Goal: Use online tool/utility: Utilize a website feature to perform a specific function

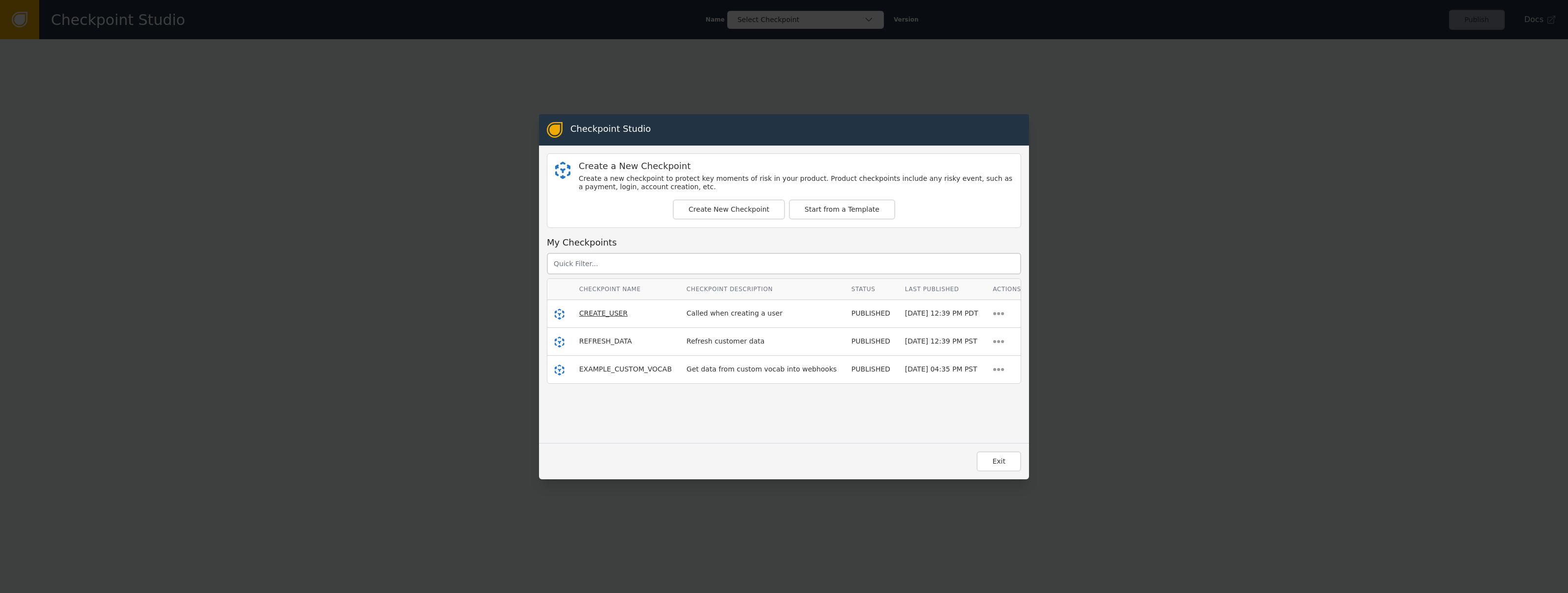
click at [618, 313] on span "CREATE_USER" at bounding box center [604, 313] width 49 height 8
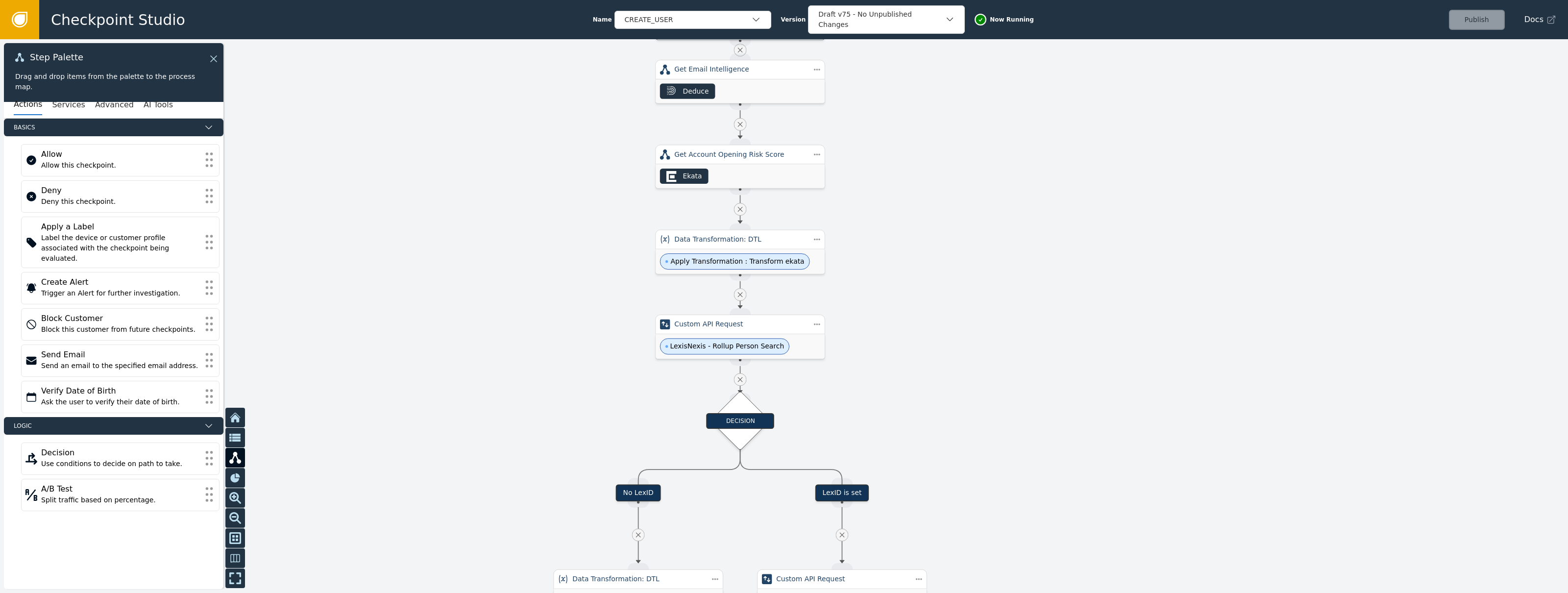
drag, startPoint x: 967, startPoint y: 426, endPoint x: 818, endPoint y: 313, distance: 187.0
click at [886, 281] on div at bounding box center [784, 316] width 1568 height 554
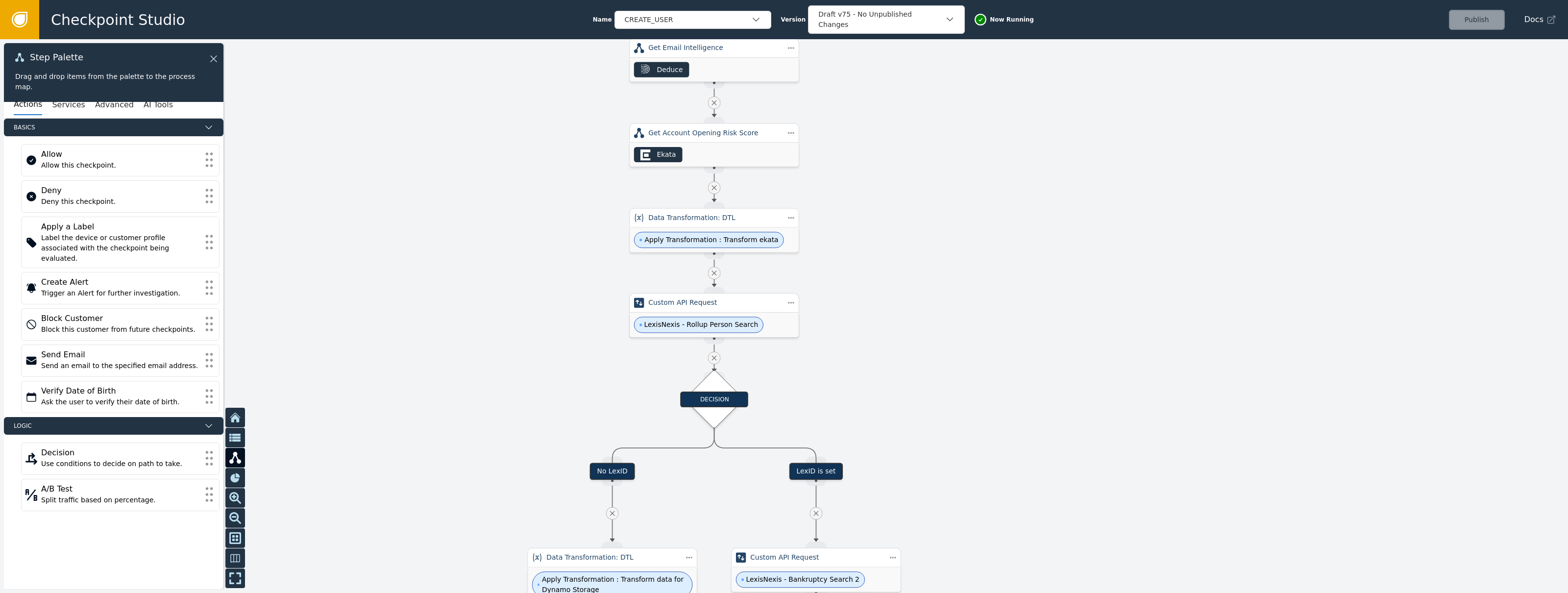
click at [760, 327] on div "LexisNexis - Rollup Person Search" at bounding box center [714, 325] width 169 height 24
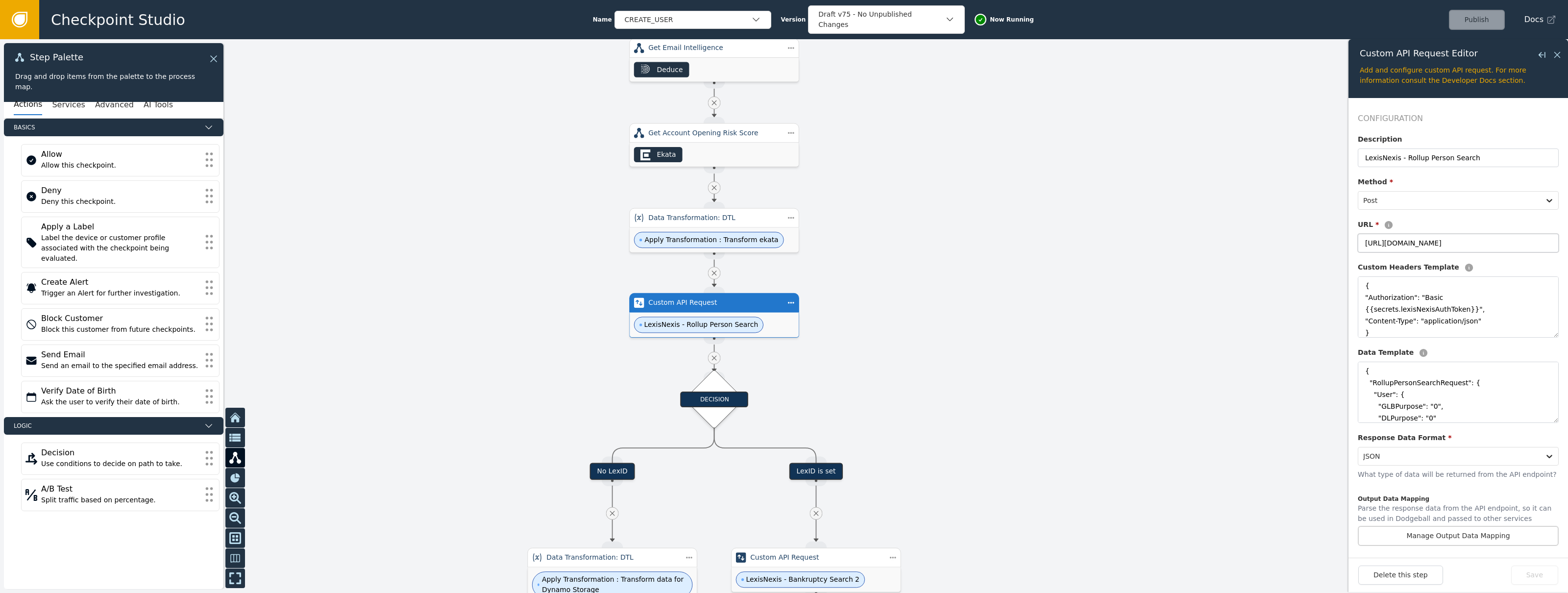
drag, startPoint x: 1366, startPoint y: 244, endPoint x: 1454, endPoint y: 245, distance: 88.0
click at [1454, 245] on input "[URL][DOMAIN_NAME]" at bounding box center [1458, 243] width 201 height 19
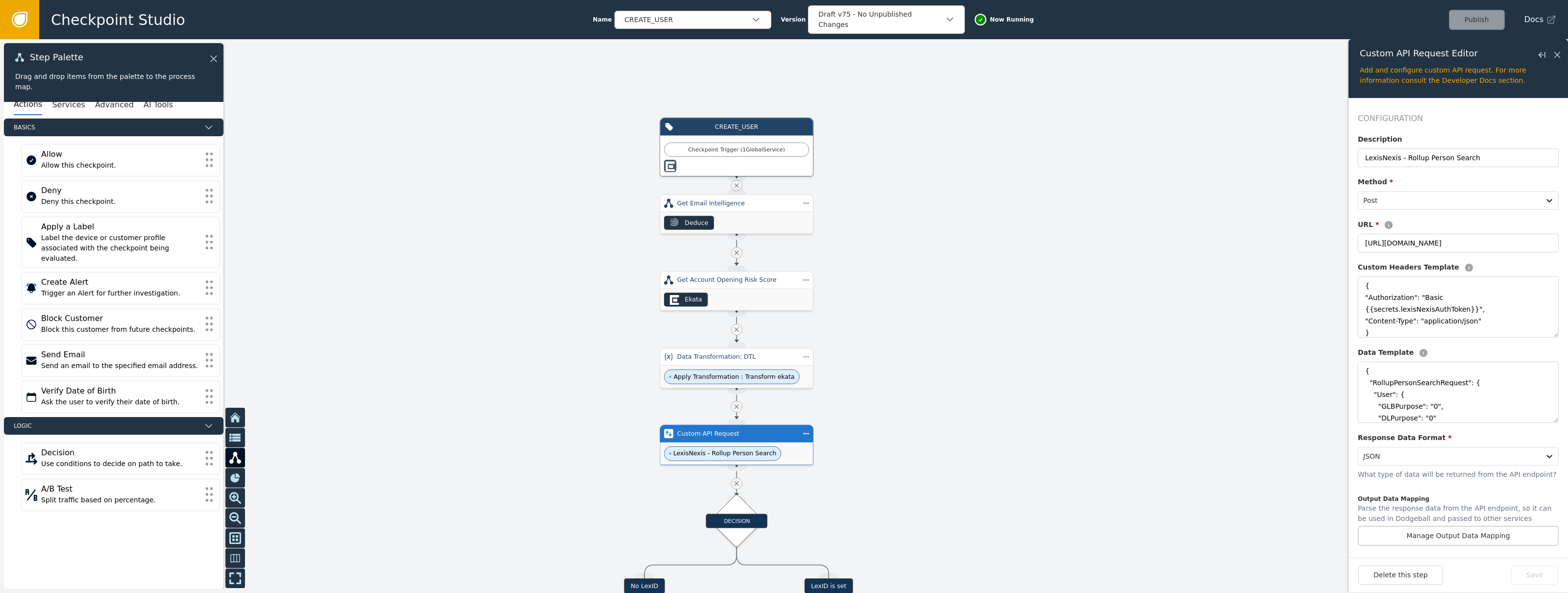
drag, startPoint x: 943, startPoint y: 262, endPoint x: 918, endPoint y: 260, distance: 25.1
click at [905, 256] on div at bounding box center [784, 316] width 1568 height 554
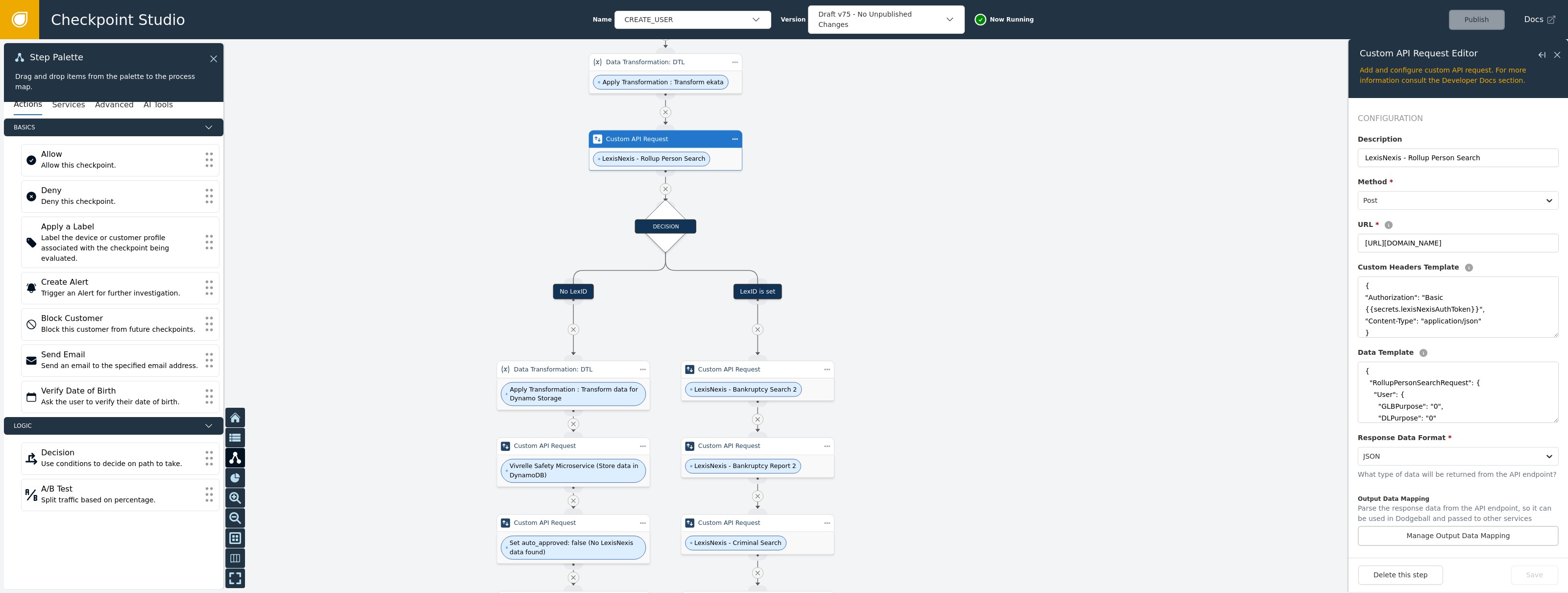
drag, startPoint x: 984, startPoint y: 482, endPoint x: 953, endPoint y: 325, distance: 160.0
click at [953, 325] on div at bounding box center [784, 316] width 1568 height 554
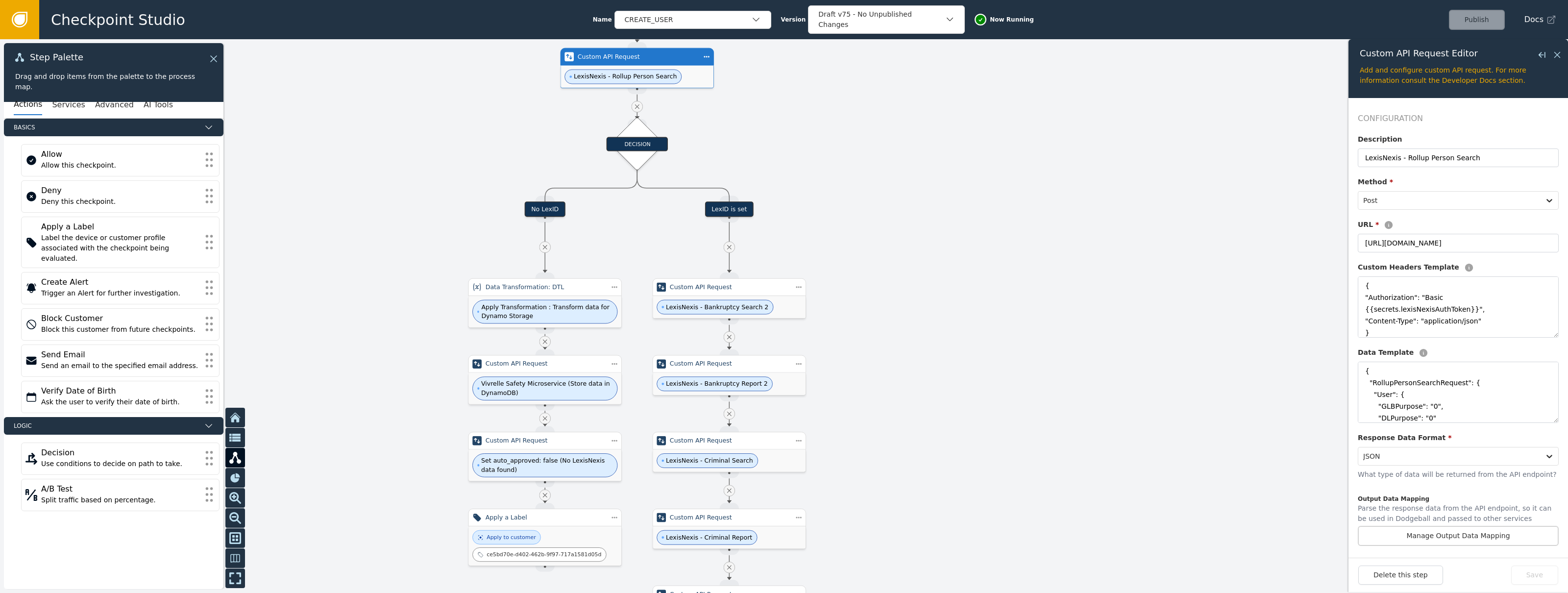
drag, startPoint x: 925, startPoint y: 395, endPoint x: 897, endPoint y: 314, distance: 85.7
click at [897, 314] on div at bounding box center [784, 316] width 1568 height 554
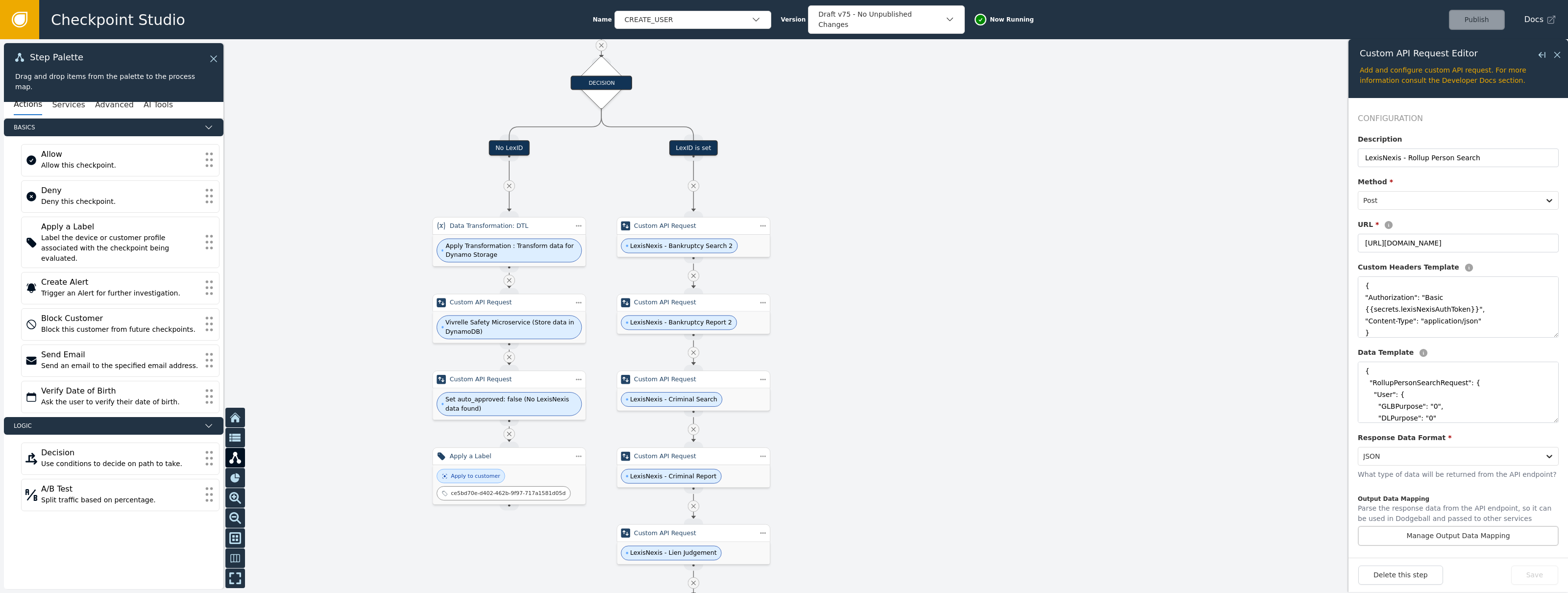
drag, startPoint x: 904, startPoint y: 339, endPoint x: 886, endPoint y: 332, distance: 19.3
click at [887, 332] on div at bounding box center [784, 316] width 1568 height 554
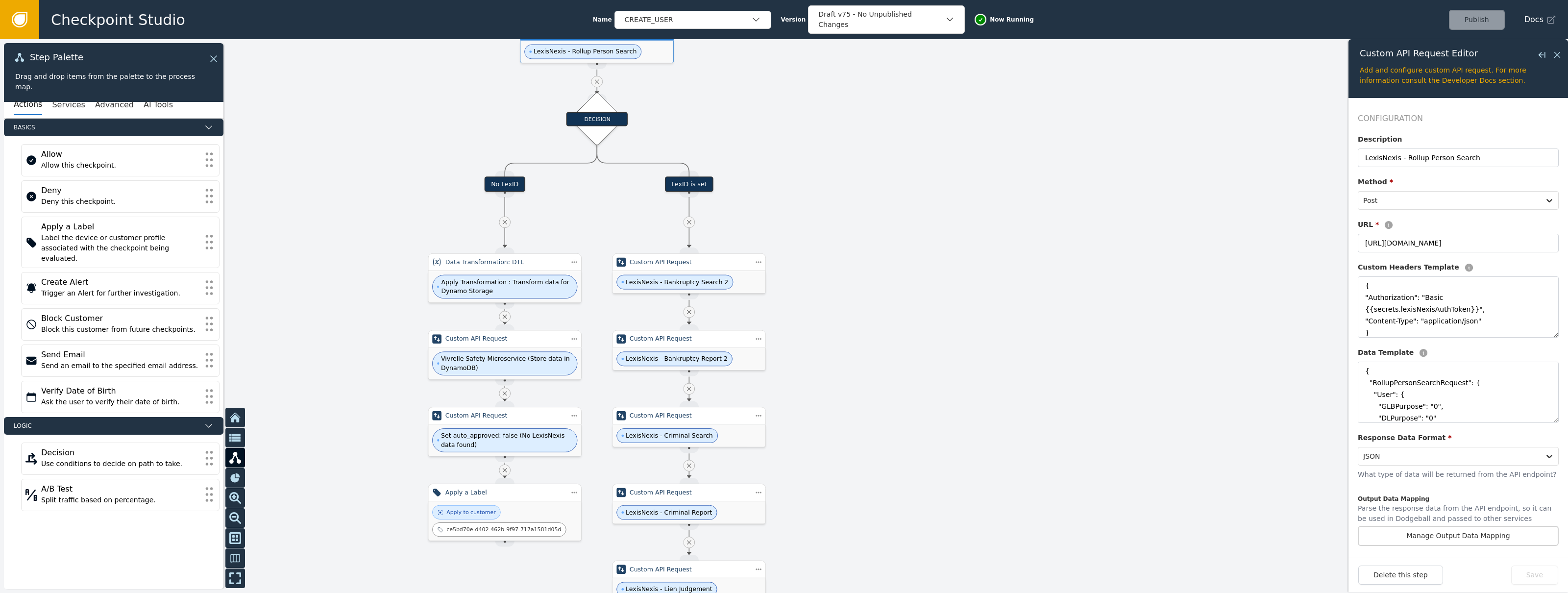
drag, startPoint x: 898, startPoint y: 200, endPoint x: 845, endPoint y: 471, distance: 276.1
click at [850, 489] on div at bounding box center [784, 316] width 1568 height 554
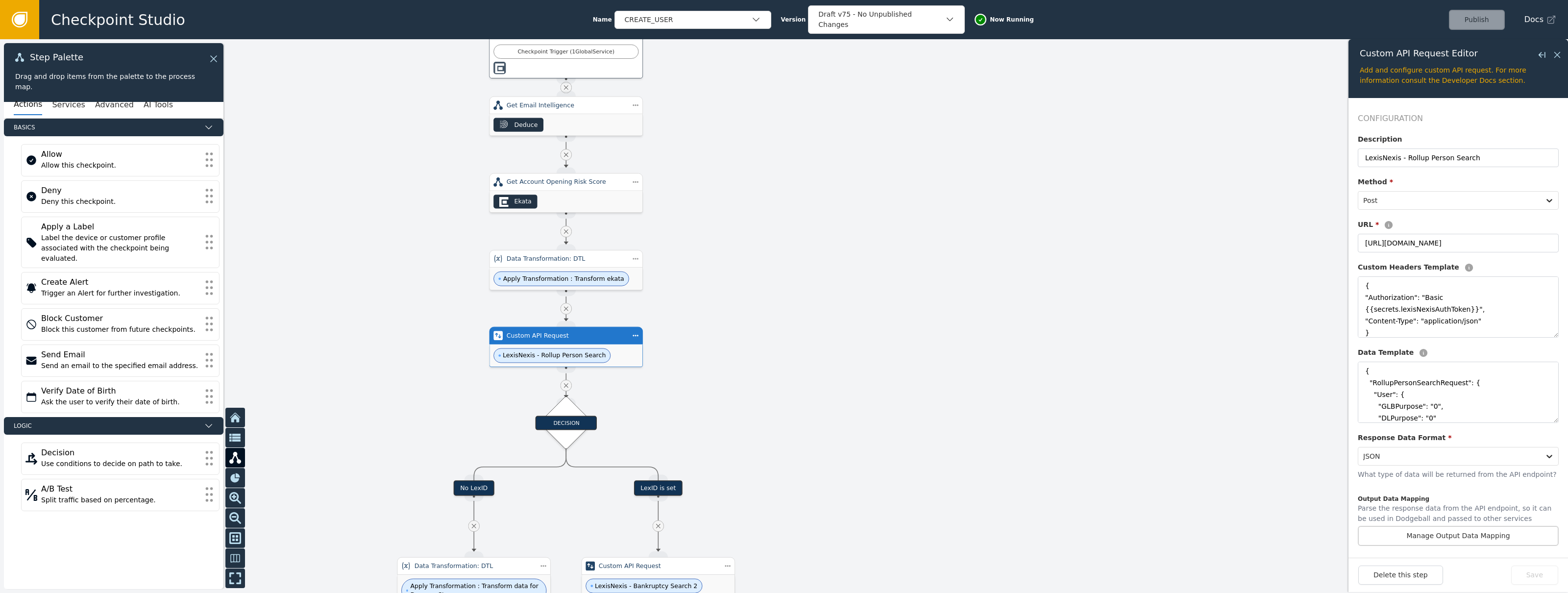
drag, startPoint x: 866, startPoint y: 279, endPoint x: 858, endPoint y: 198, distance: 81.4
click at [881, 338] on div at bounding box center [784, 316] width 1568 height 554
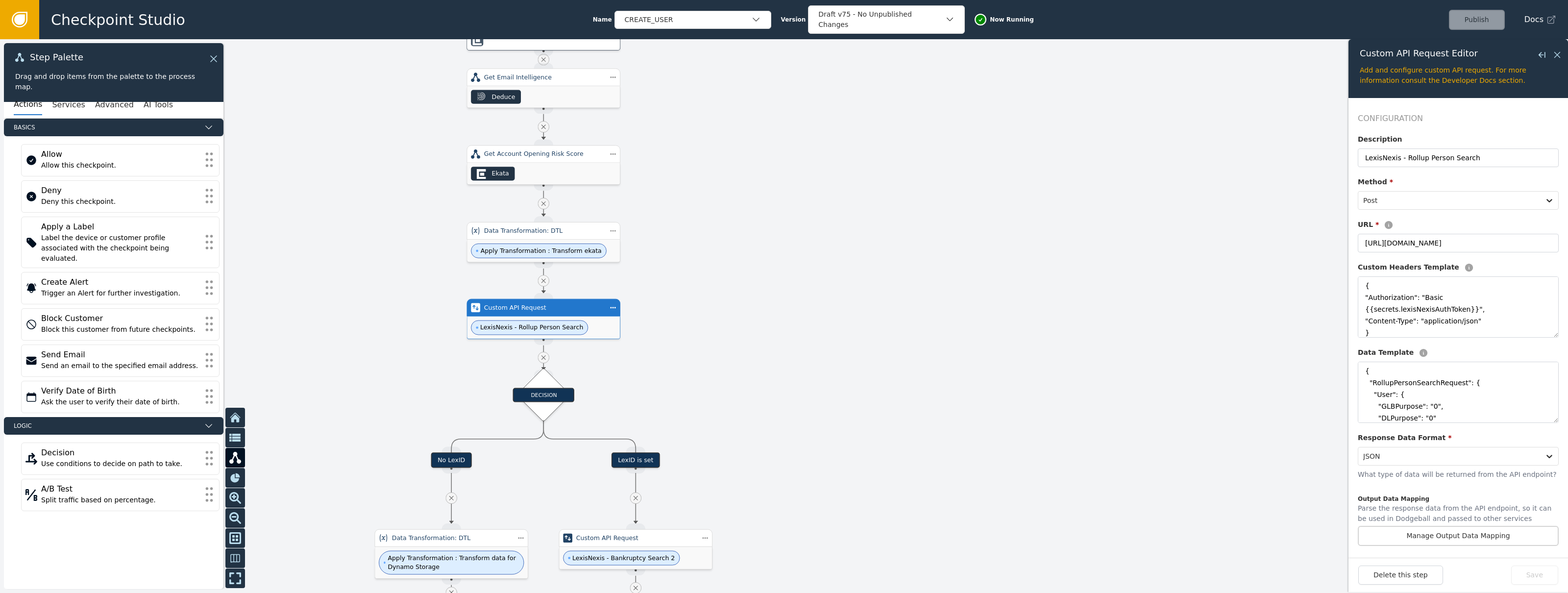
drag, startPoint x: 858, startPoint y: 198, endPoint x: 844, endPoint y: 211, distance: 19.1
click at [833, 162] on div at bounding box center [784, 316] width 1568 height 554
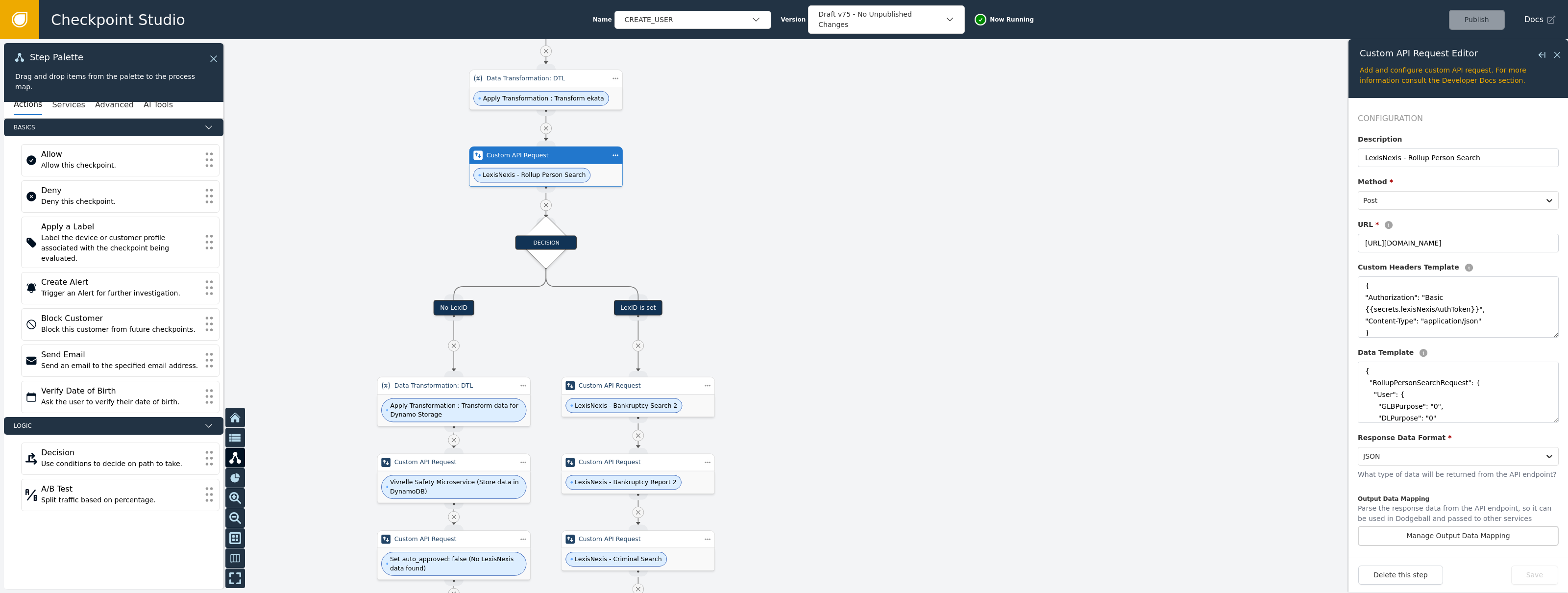
drag, startPoint x: 897, startPoint y: 331, endPoint x: 903, endPoint y: 233, distance: 98.2
click at [903, 233] on div at bounding box center [784, 316] width 1568 height 554
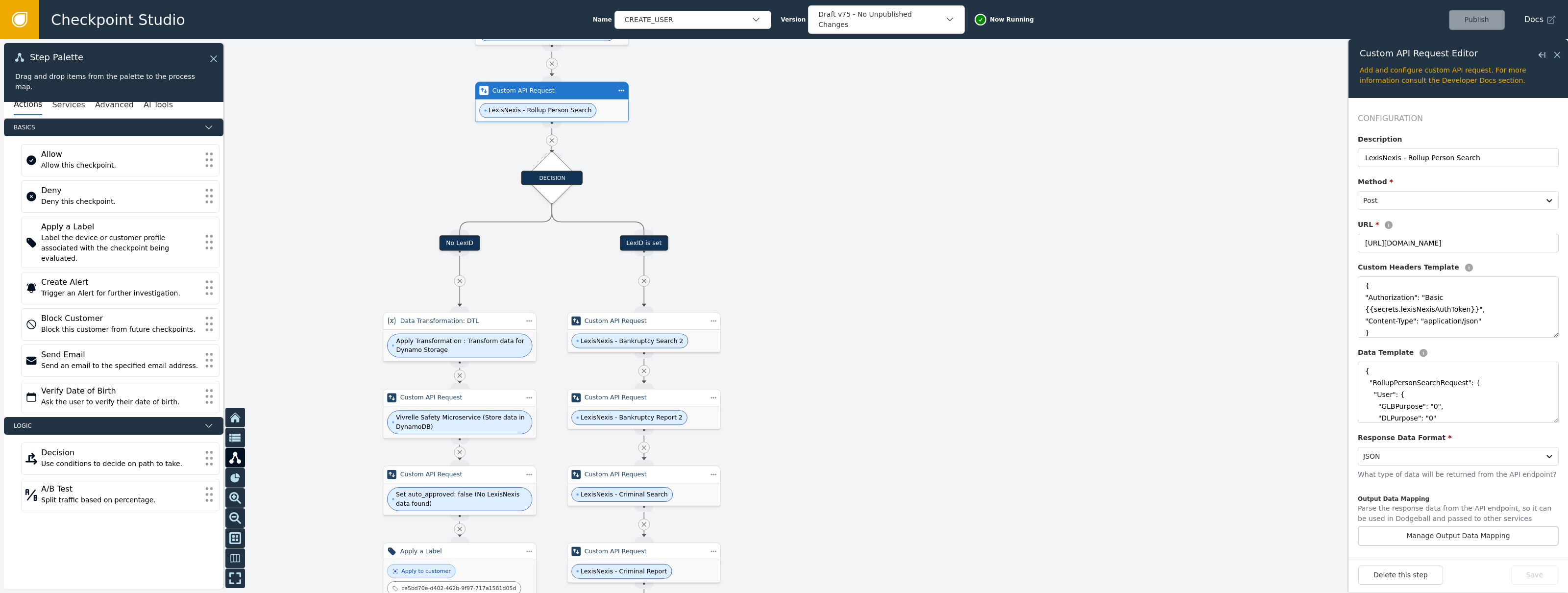
drag, startPoint x: 878, startPoint y: 368, endPoint x: 884, endPoint y: 298, distance: 70.3
click at [884, 298] on div at bounding box center [784, 316] width 1568 height 554
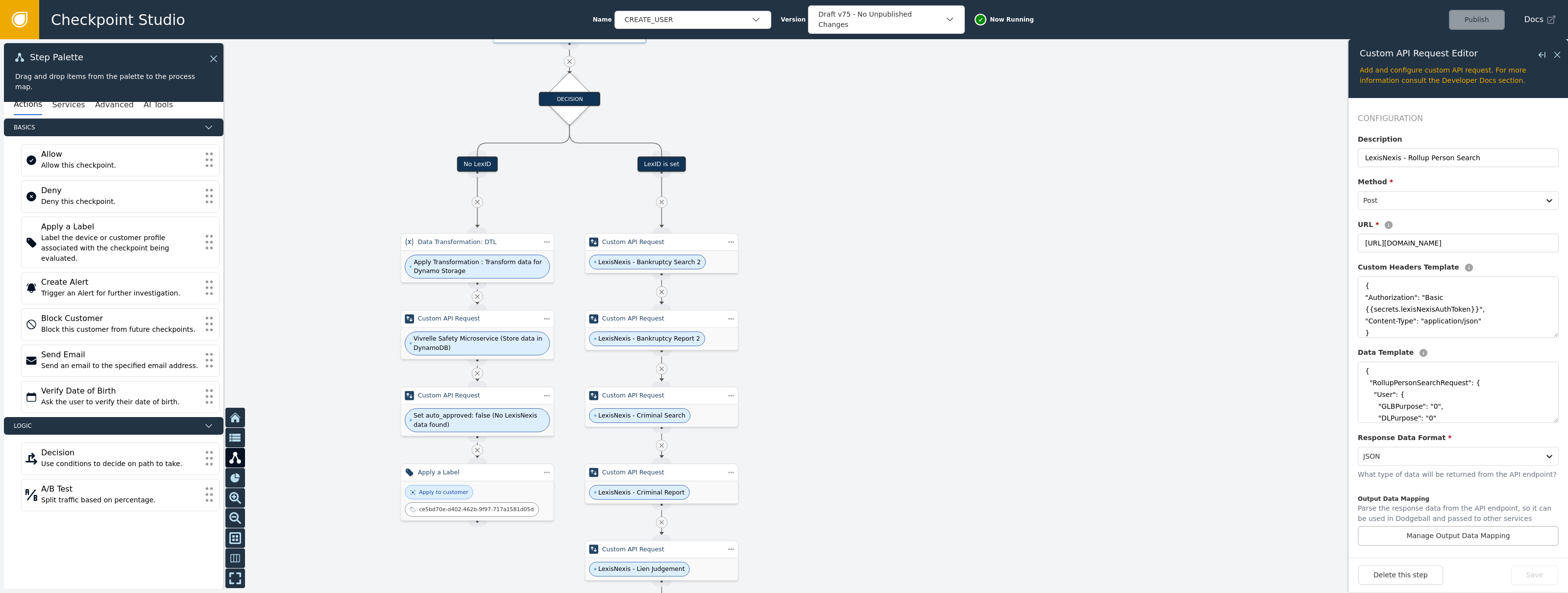
drag, startPoint x: 915, startPoint y: 390, endPoint x: 931, endPoint y: 326, distance: 66.0
click at [931, 326] on div at bounding box center [784, 316] width 1568 height 554
click at [501, 265] on span "Apply Transformation : Transform data for Dynamo Storage" at bounding box center [480, 267] width 131 height 19
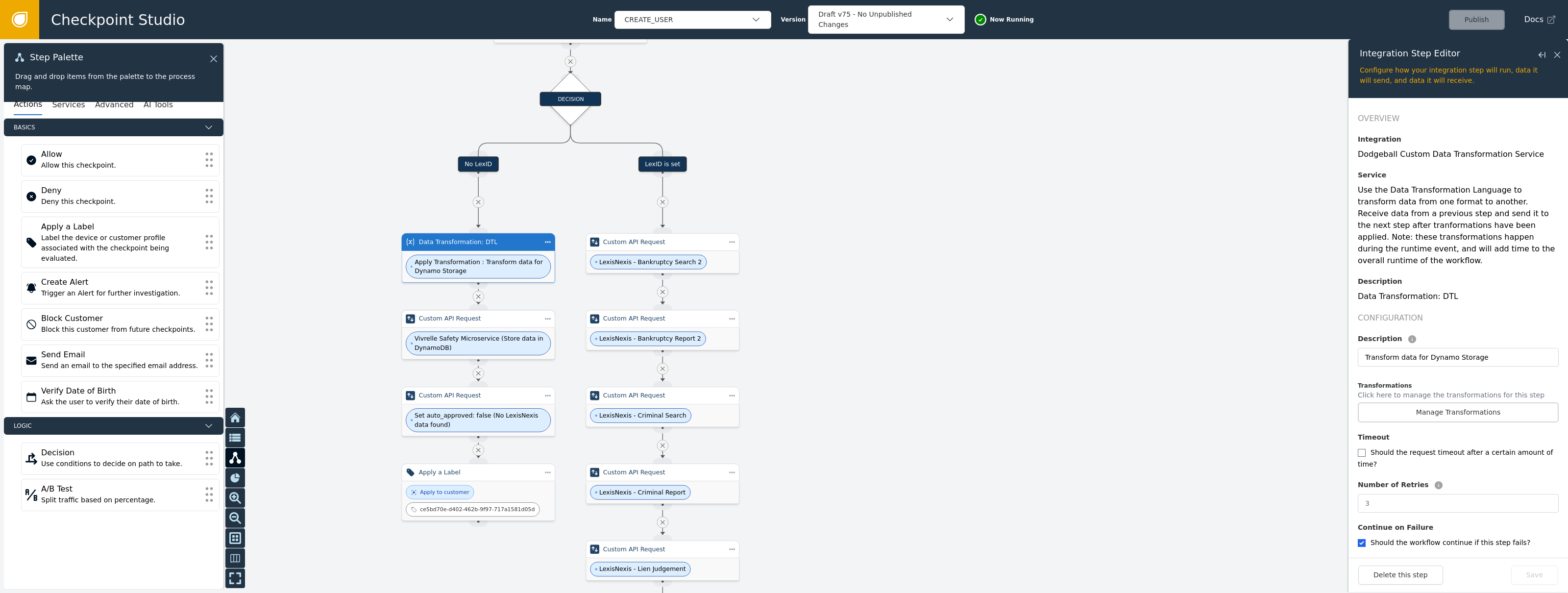
click at [498, 337] on span "Vivrelle Safety Microservice (Store data in DynamoDB)" at bounding box center [480, 343] width 131 height 19
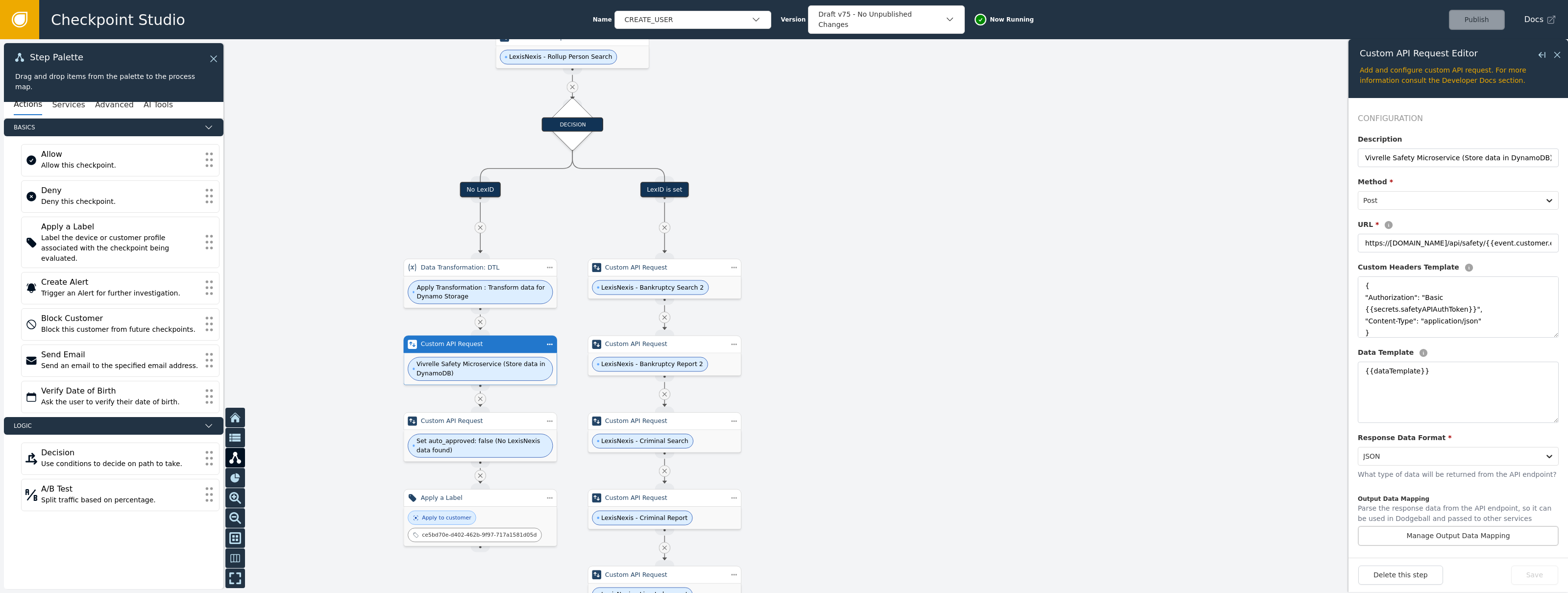
drag, startPoint x: 861, startPoint y: 188, endPoint x: 863, endPoint y: 341, distance: 153.0
click at [864, 342] on div at bounding box center [784, 316] width 1568 height 554
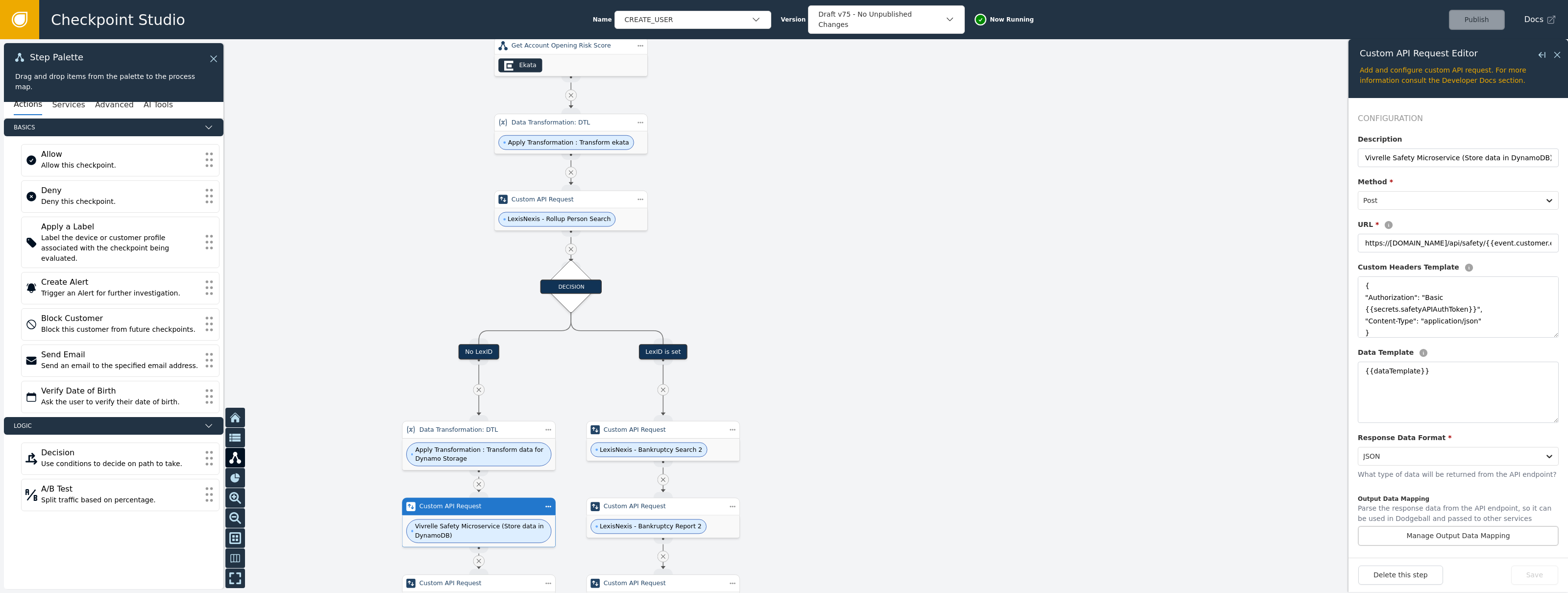
drag, startPoint x: 813, startPoint y: 138, endPoint x: 798, endPoint y: 275, distance: 137.8
click at [799, 275] on div at bounding box center [784, 316] width 1568 height 554
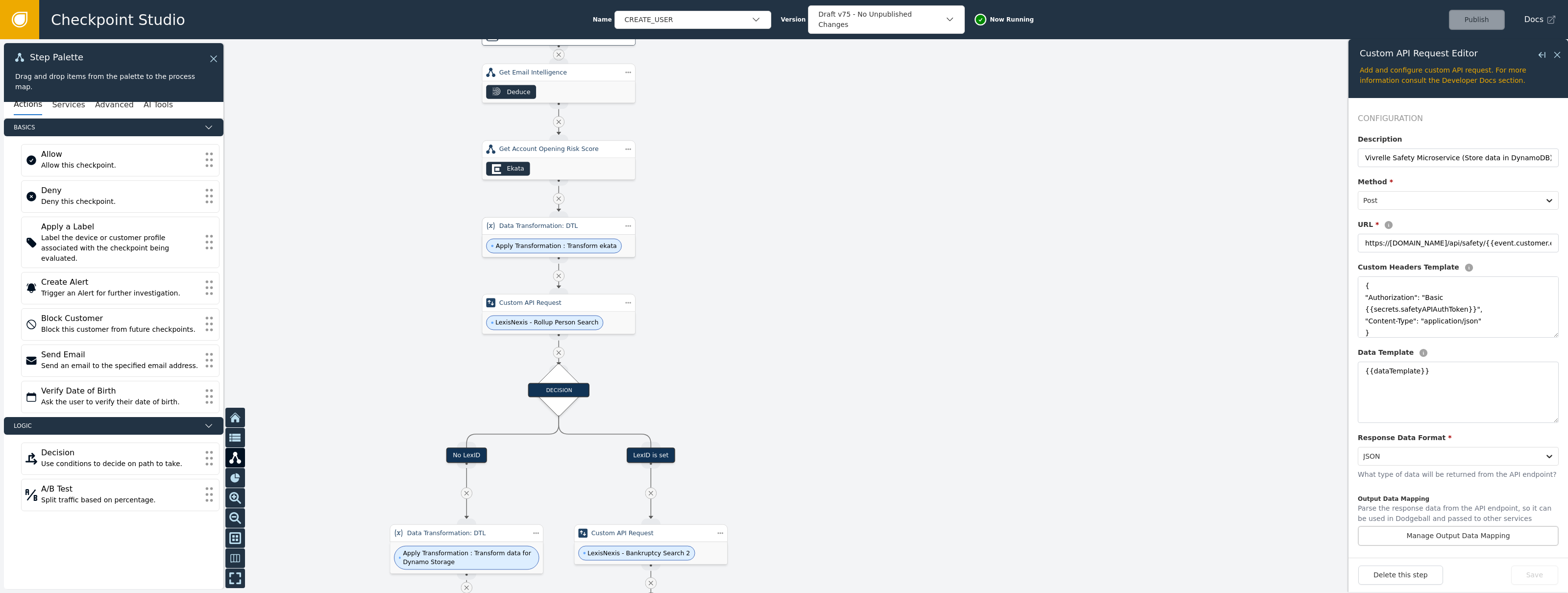
click at [604, 246] on span "Apply Transformation : Transform ekata" at bounding box center [554, 246] width 136 height 15
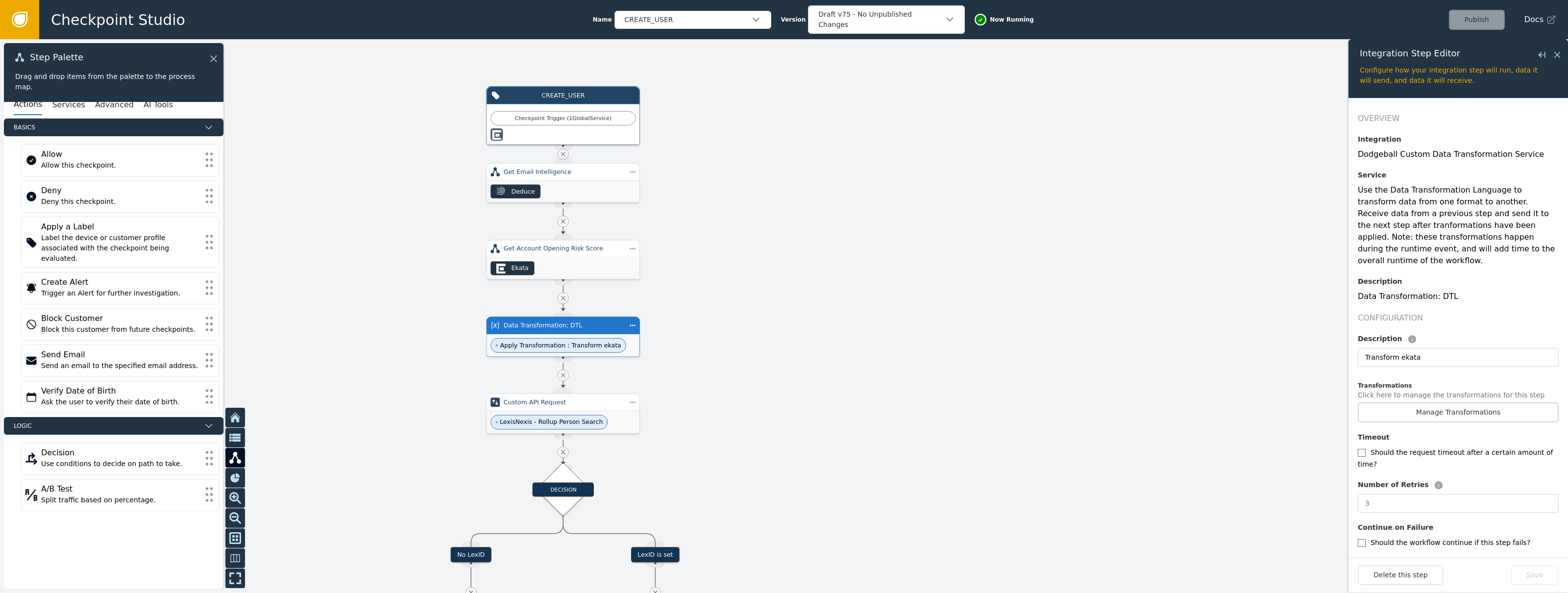
drag, startPoint x: 785, startPoint y: 173, endPoint x: 775, endPoint y: 290, distance: 117.4
click at [790, 294] on div at bounding box center [784, 316] width 1568 height 554
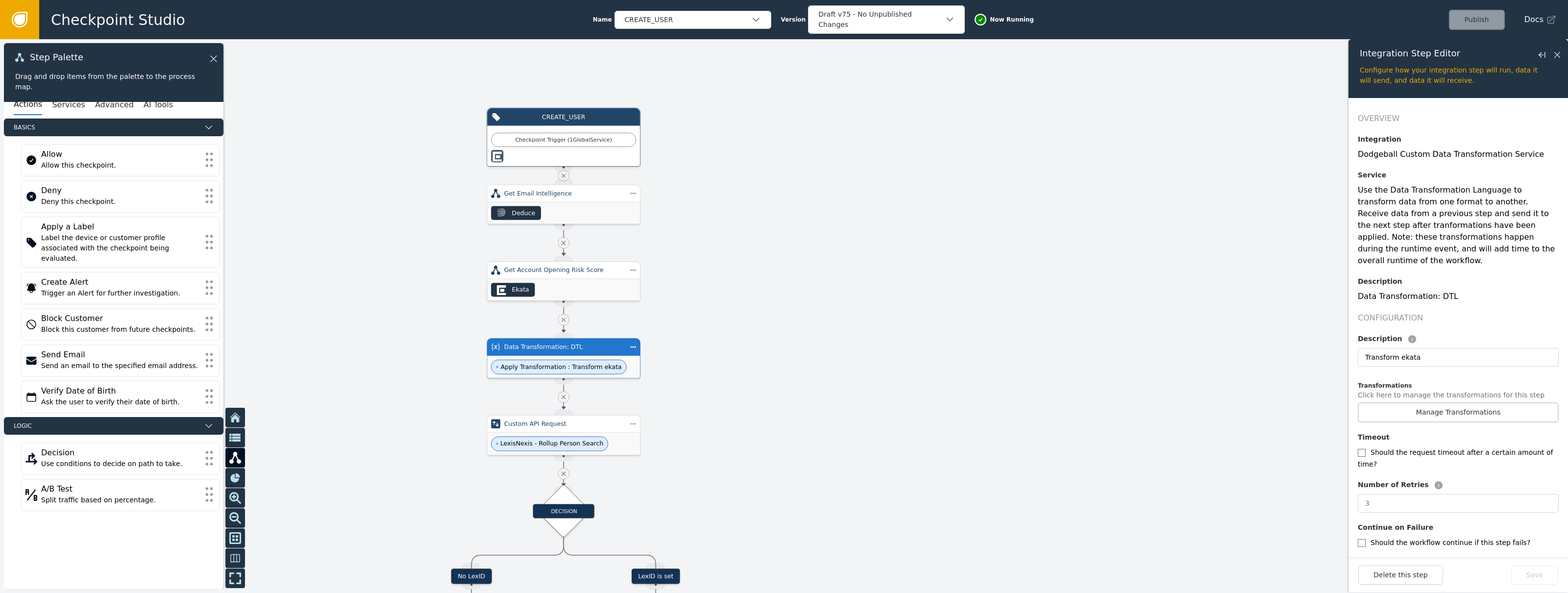
click at [564, 273] on div "Get Account Opening Risk Score" at bounding box center [564, 270] width 119 height 9
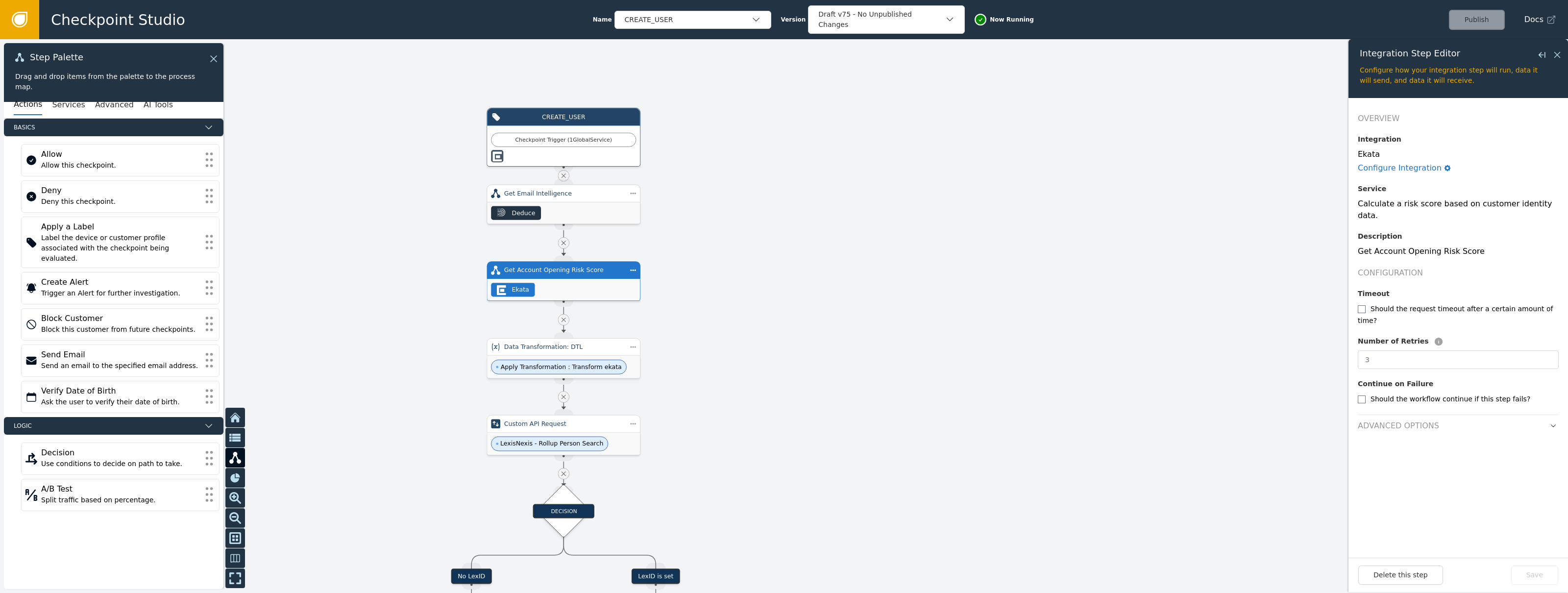
click at [570, 208] on div "Deduce" at bounding box center [563, 212] width 153 height 21
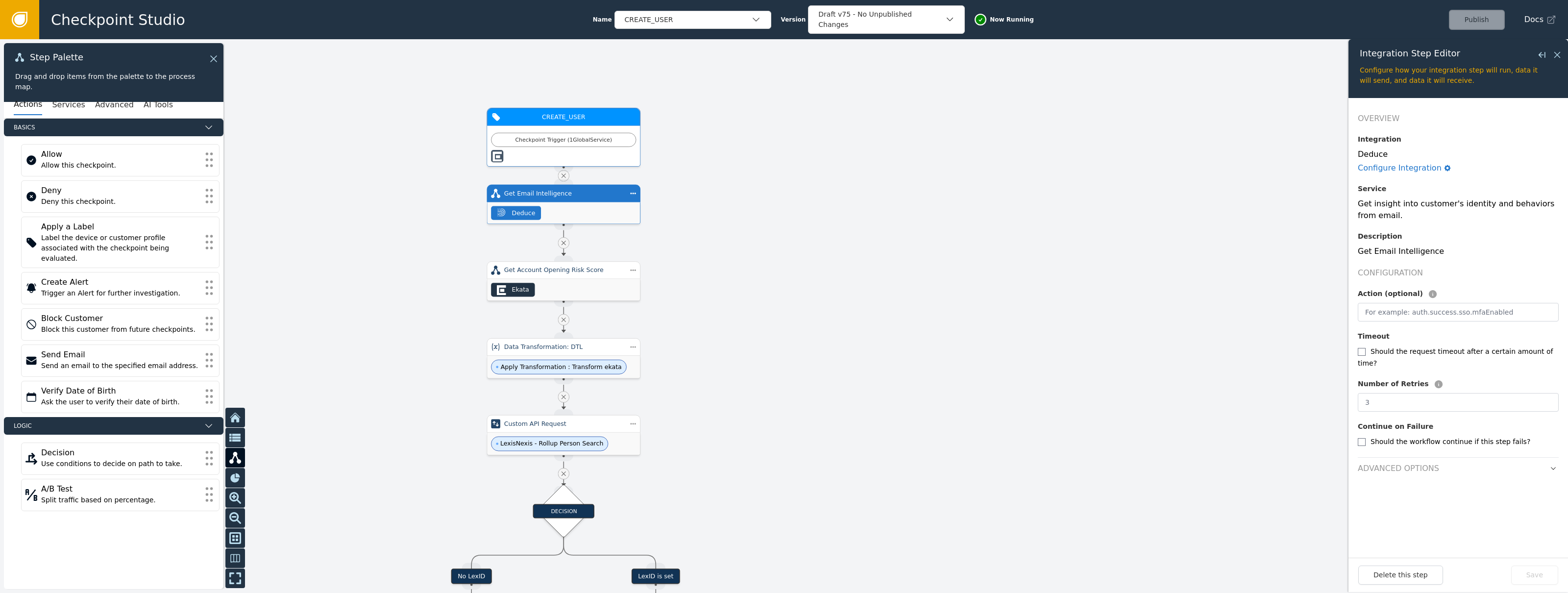
click at [571, 153] on div at bounding box center [564, 156] width 145 height 12
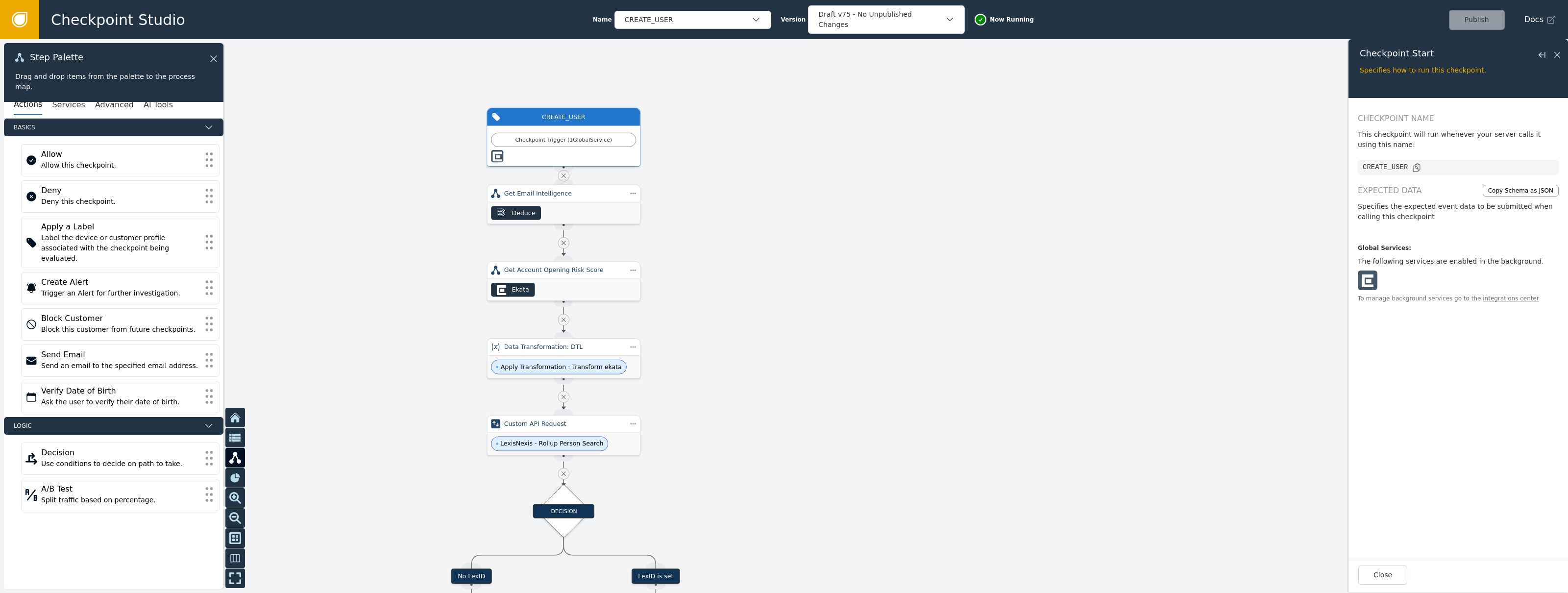
drag, startPoint x: 779, startPoint y: 339, endPoint x: 698, endPoint y: 107, distance: 245.7
click at [698, 107] on div at bounding box center [784, 316] width 1568 height 554
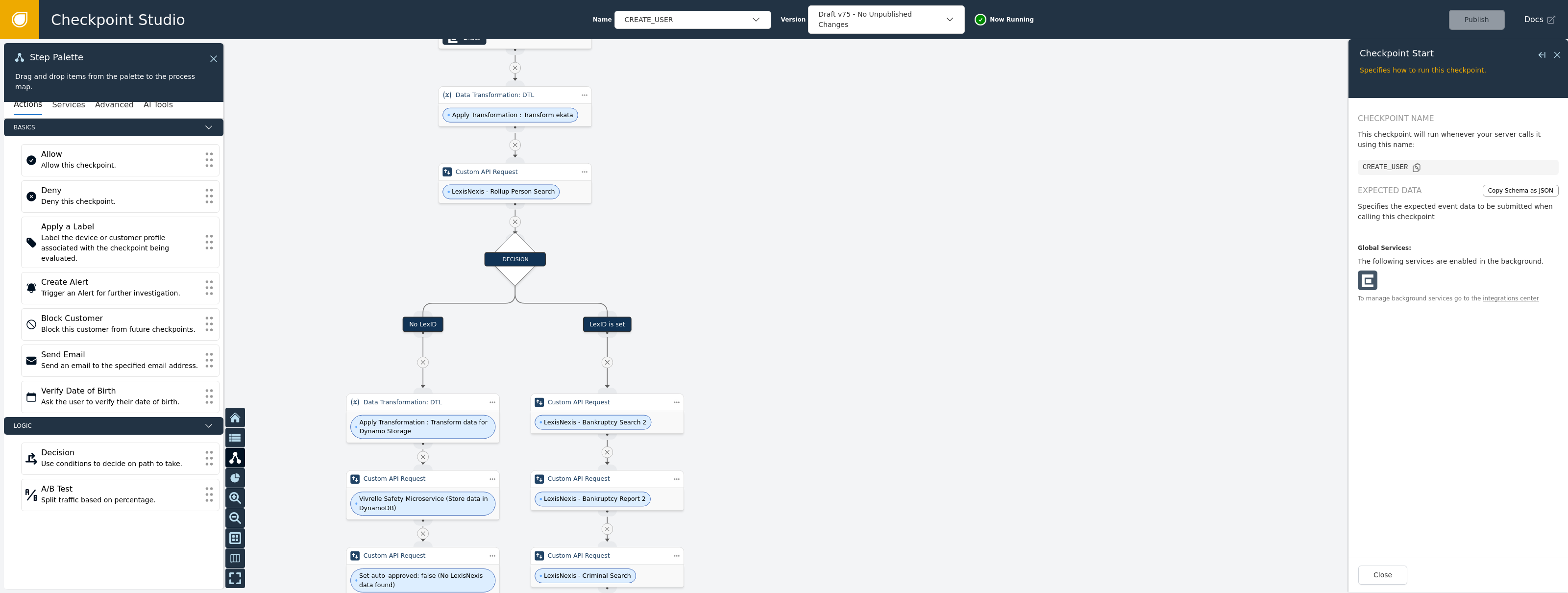
drag, startPoint x: 757, startPoint y: 291, endPoint x: 756, endPoint y: 285, distance: 6.1
click at [785, 285] on div at bounding box center [784, 316] width 1568 height 554
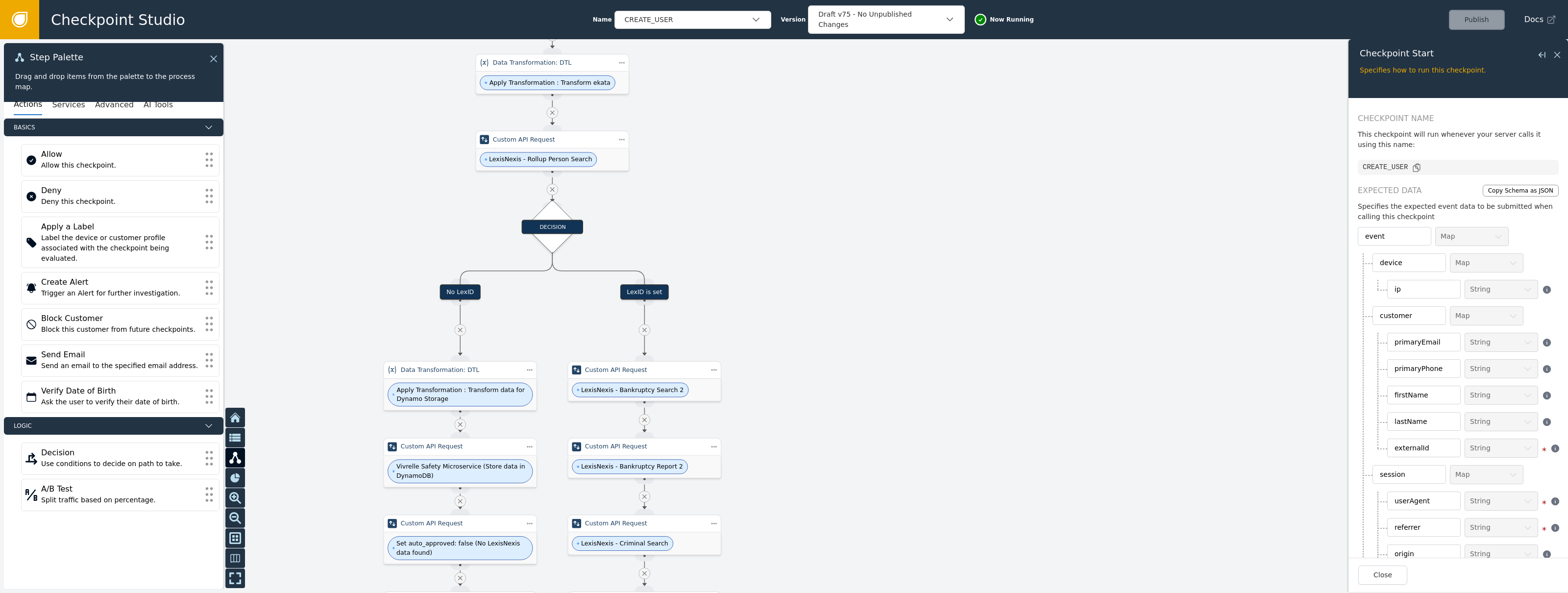
drag, startPoint x: 713, startPoint y: 325, endPoint x: 814, endPoint y: 281, distance: 110.2
click at [805, 282] on div at bounding box center [784, 316] width 1568 height 554
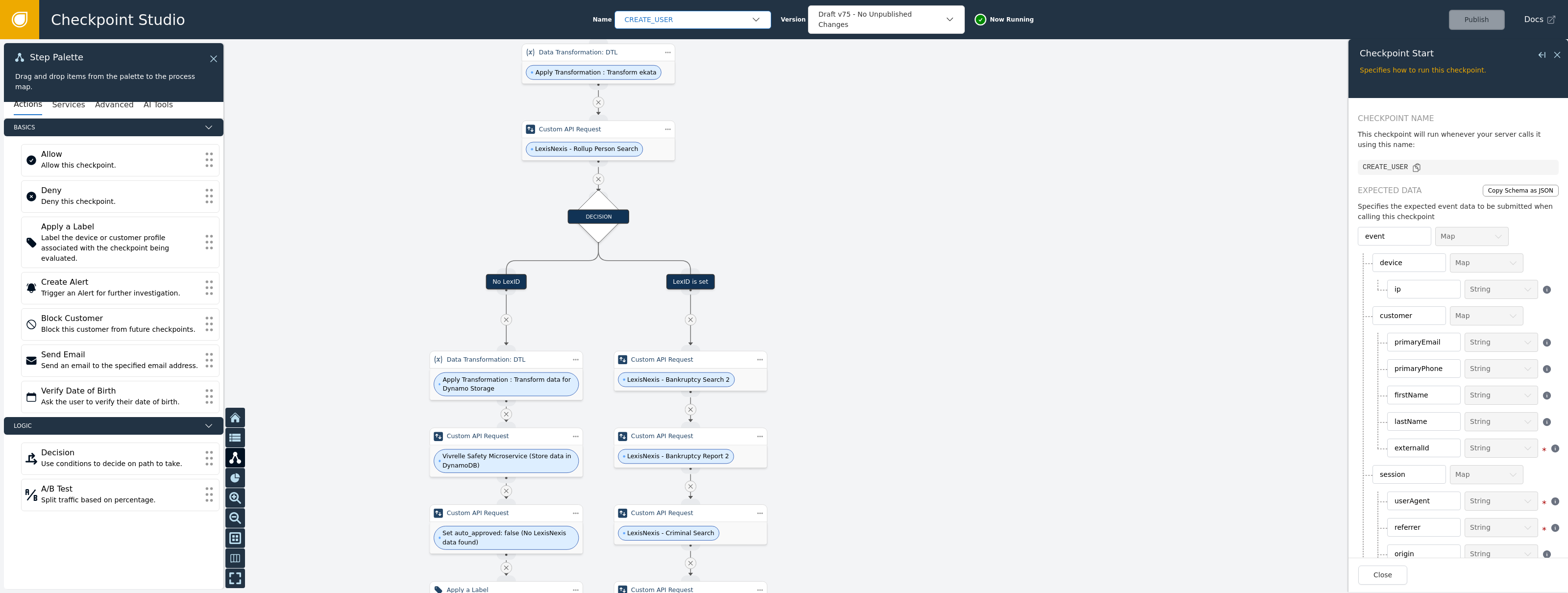
click at [649, 20] on div "CREATE_USER" at bounding box center [688, 19] width 127 height 10
click at [672, 63] on div "REFRESH_DATA" at bounding box center [693, 60] width 137 height 10
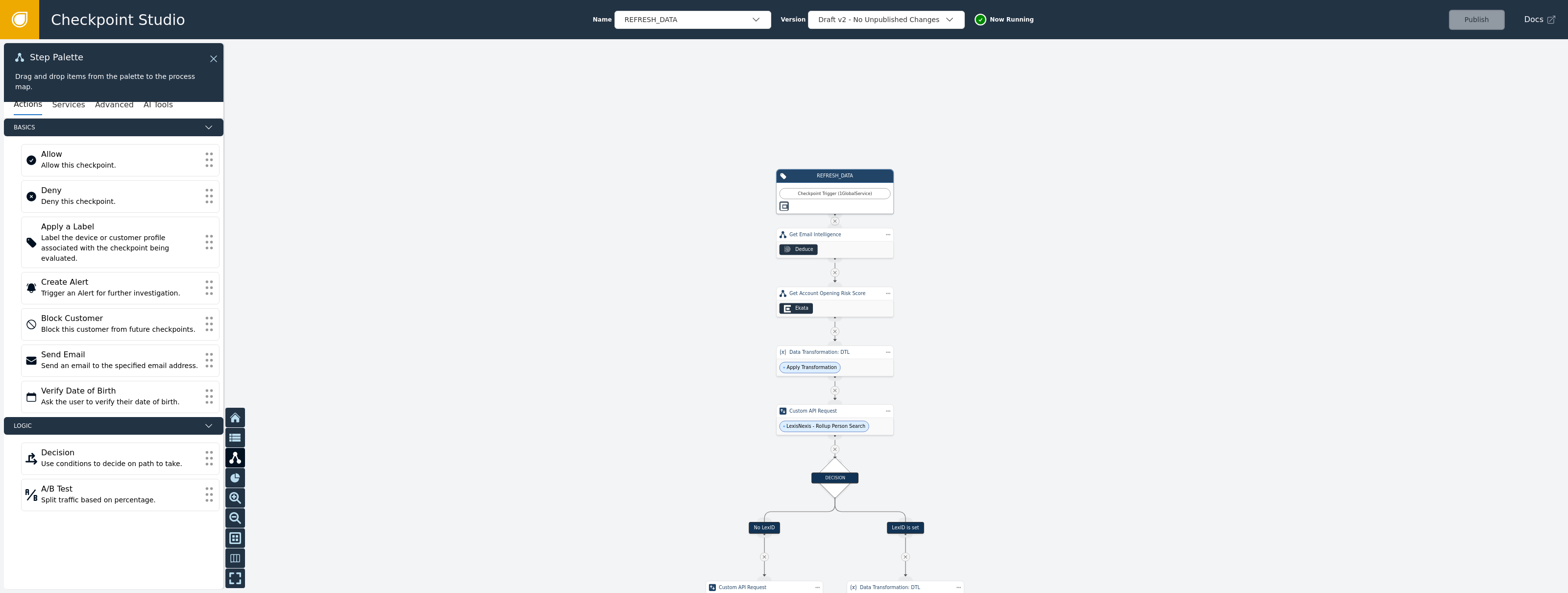
click at [27, 26] on icon at bounding box center [19, 19] width 16 height 16
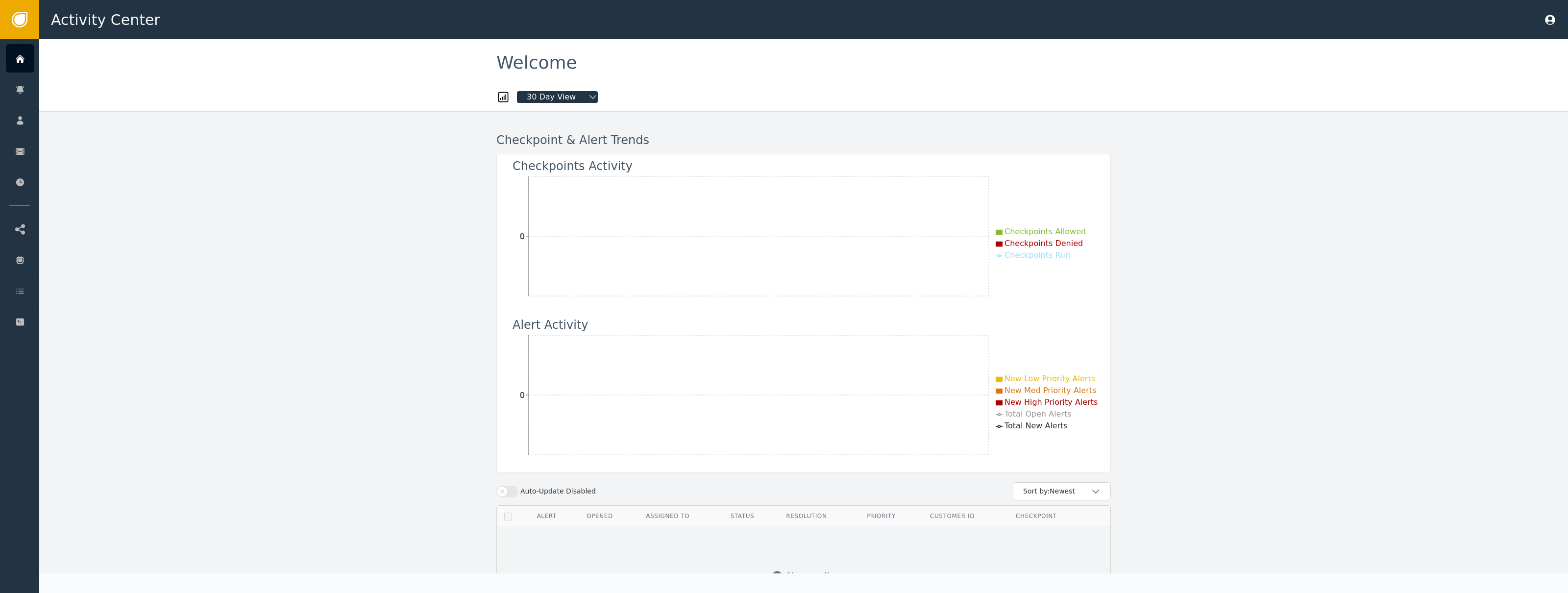
click at [27, 26] on icon at bounding box center [19, 19] width 16 height 16
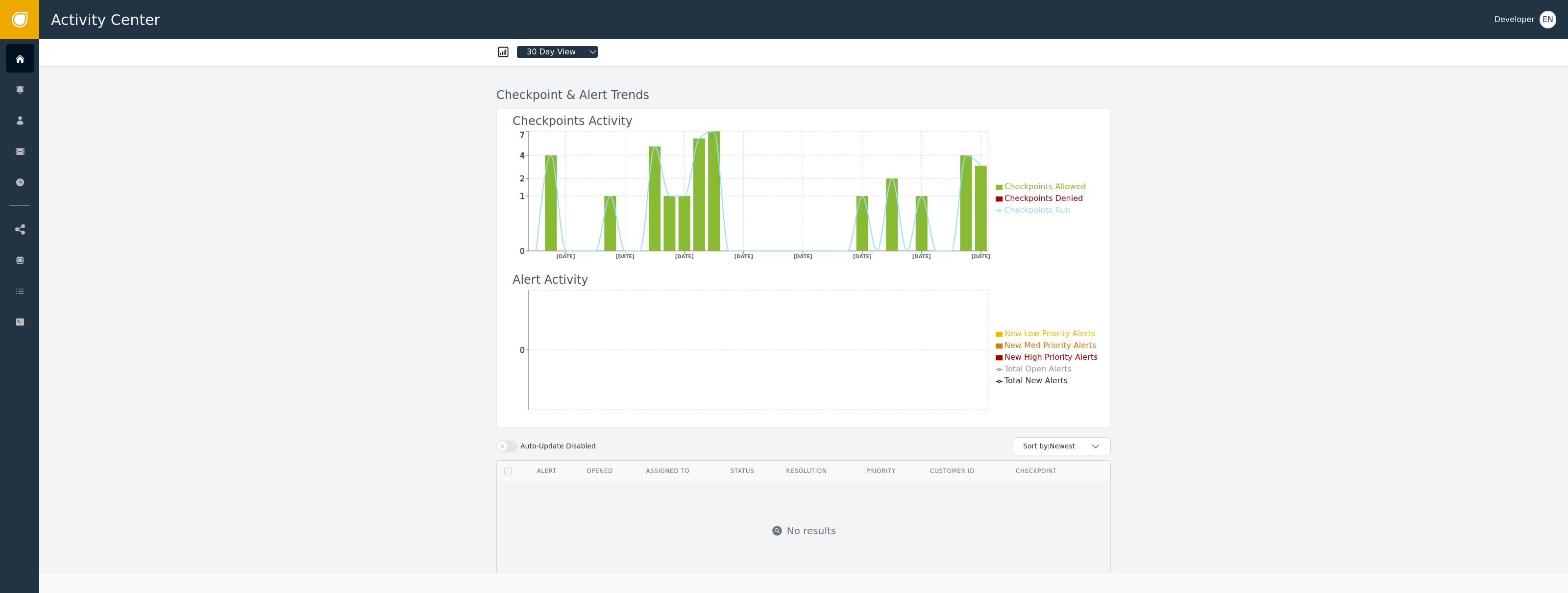
scroll to position [72, 0]
